Goal: Transaction & Acquisition: Book appointment/travel/reservation

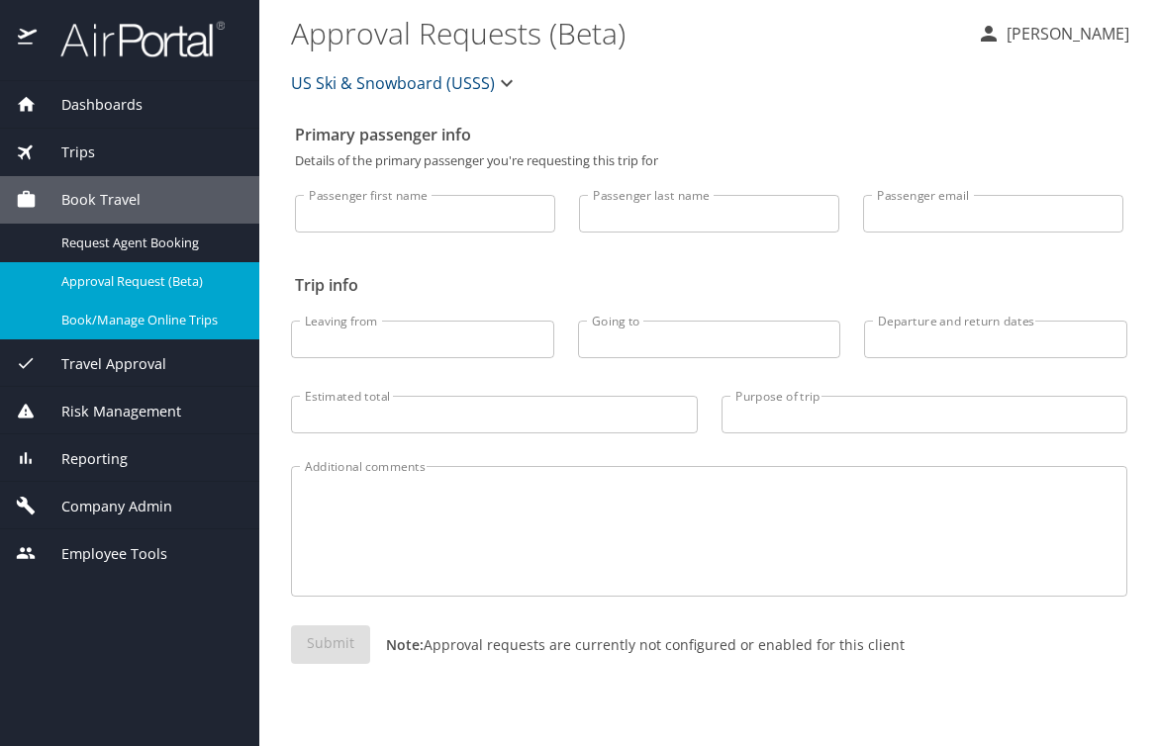
click at [157, 315] on span "Book/Manage Online Trips" at bounding box center [148, 320] width 174 height 19
click at [142, 326] on span "Book/Manage Online Trips" at bounding box center [148, 320] width 174 height 19
click at [167, 318] on span "Book/Manage Online Trips" at bounding box center [148, 320] width 174 height 19
